Goal: Communication & Community: Answer question/provide support

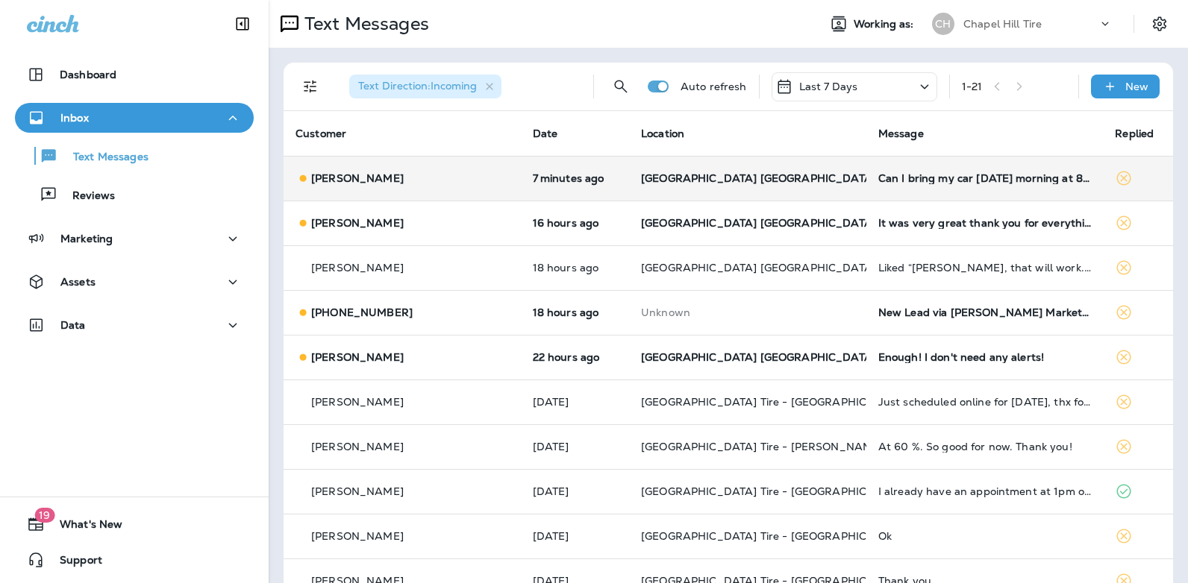
click at [866, 178] on td "Can I bring my car [DATE] morning at 8 am?" at bounding box center [984, 178] width 237 height 45
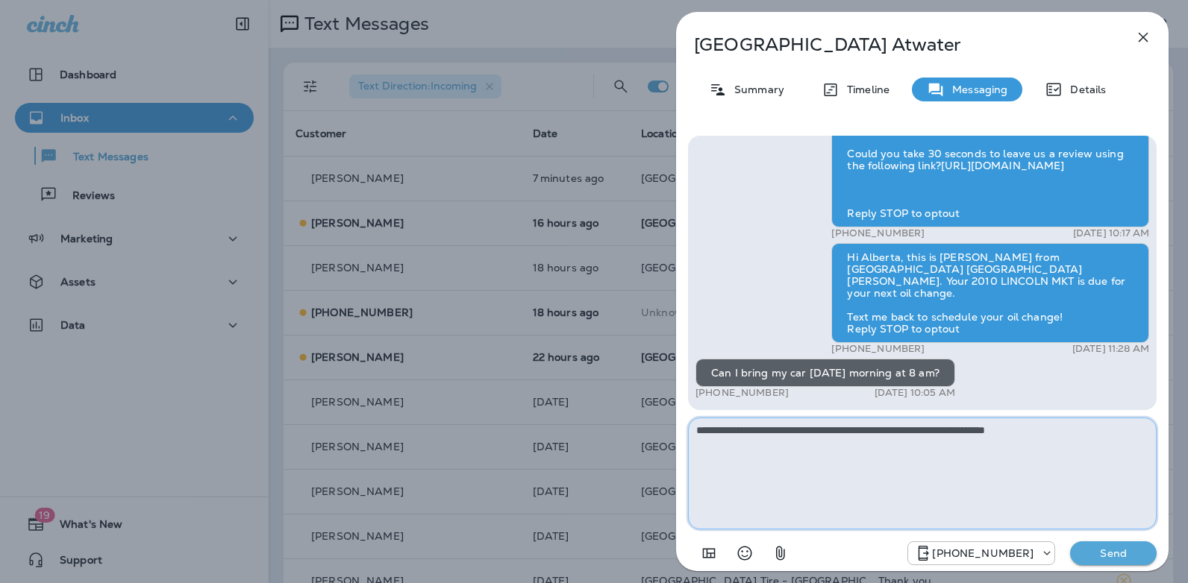
type textarea "**********"
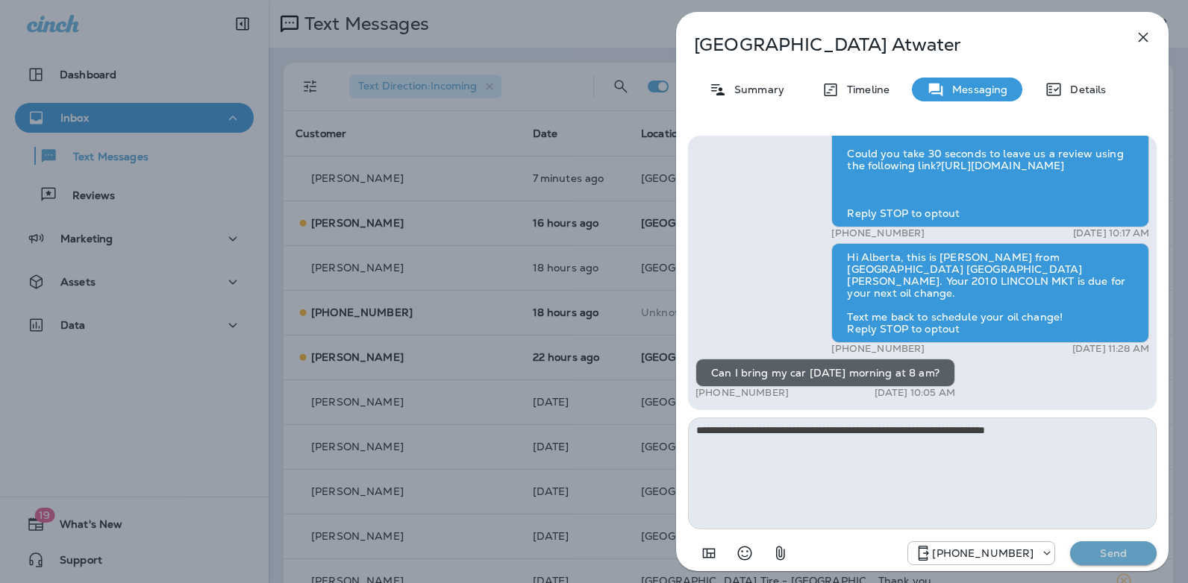
click at [1110, 560] on button "Send" at bounding box center [1113, 554] width 87 height 24
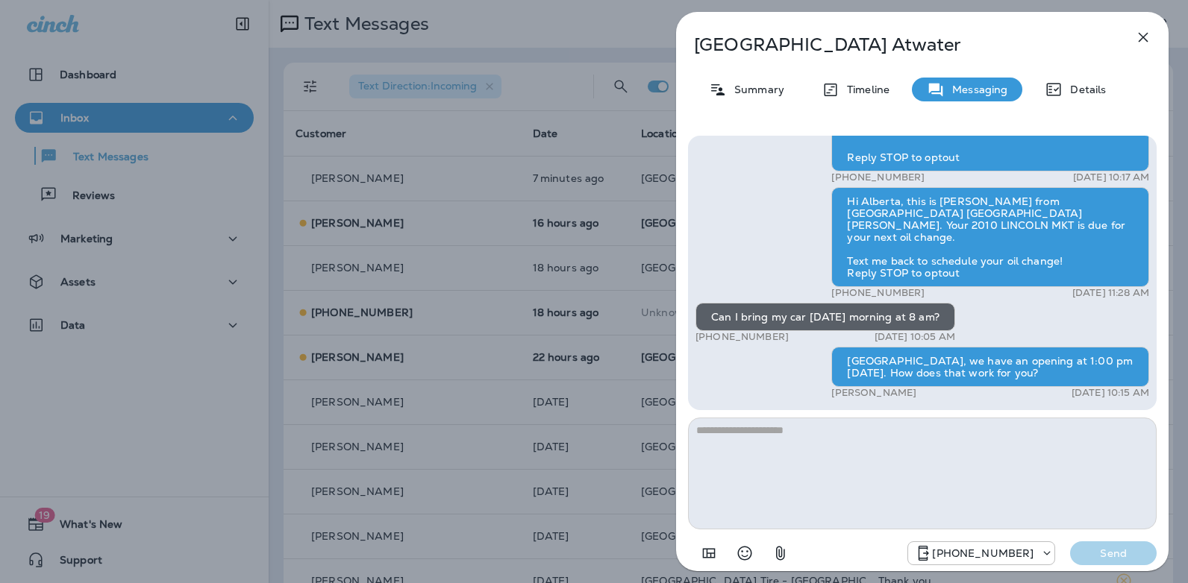
click at [1144, 40] on icon "button" at bounding box center [1143, 38] width 10 height 10
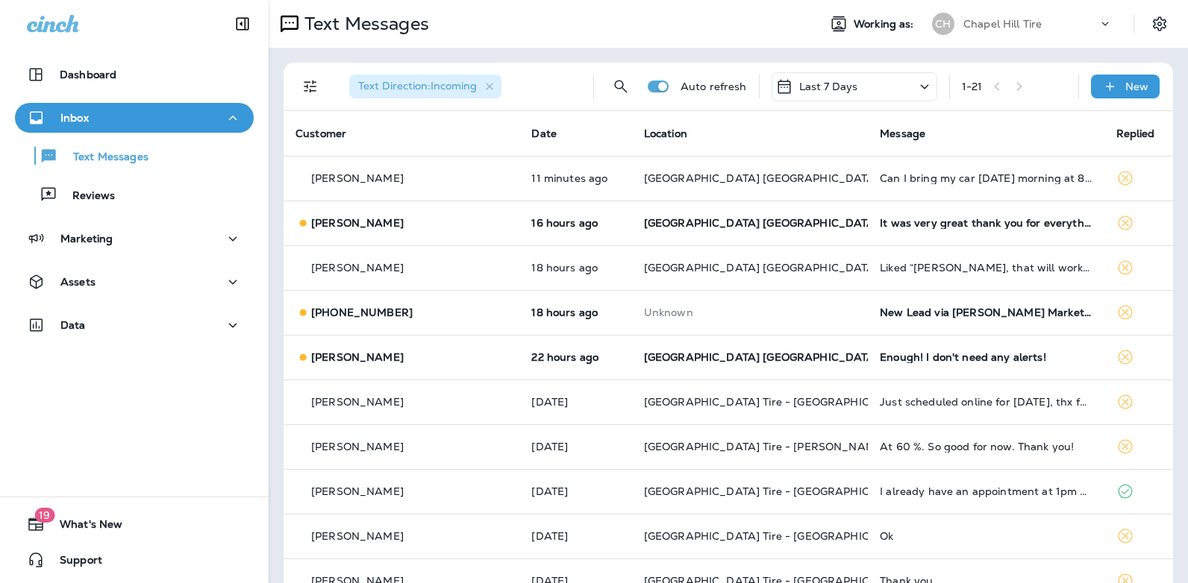
click at [915, 81] on icon at bounding box center [924, 87] width 18 height 19
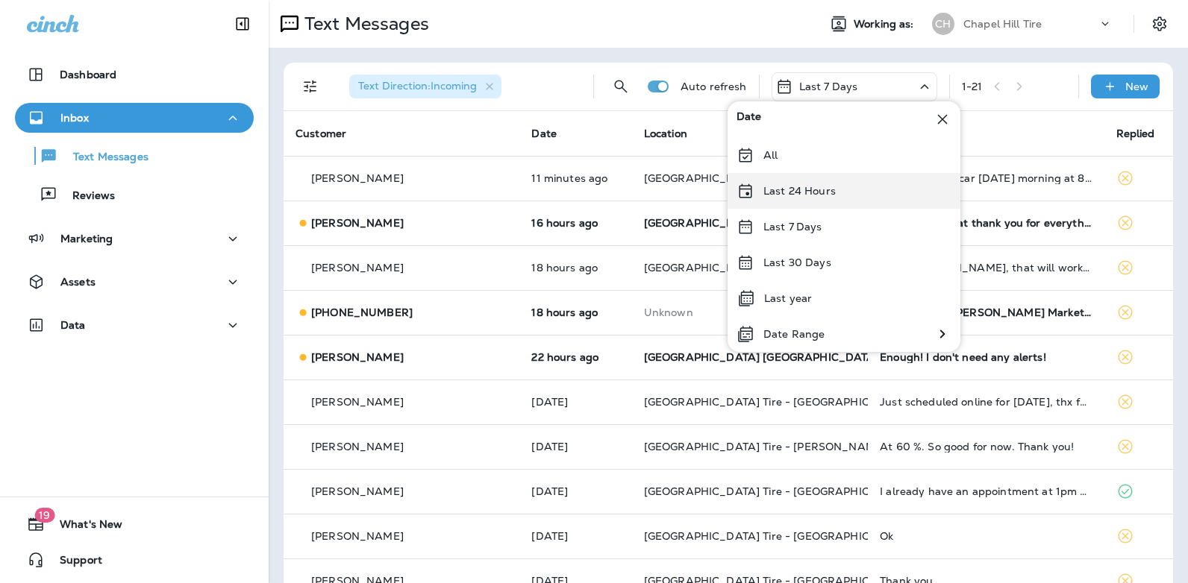
click at [835, 190] on div "Last 24 Hours" at bounding box center [843, 191] width 233 height 36
